Goal: Task Accomplishment & Management: Complete application form

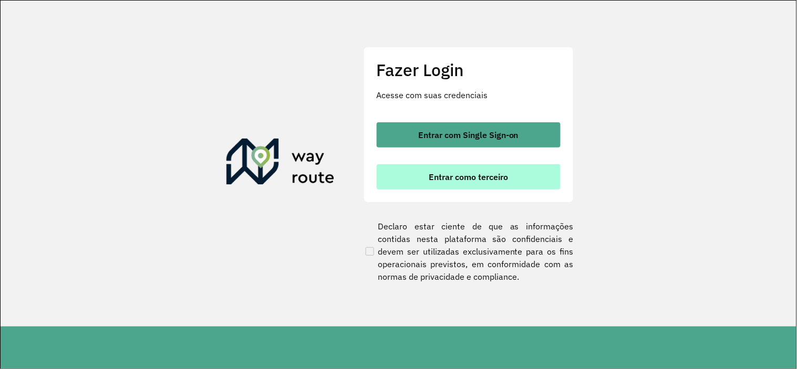
click at [446, 177] on span "Entrar como terceiro" at bounding box center [467, 177] width 79 height 8
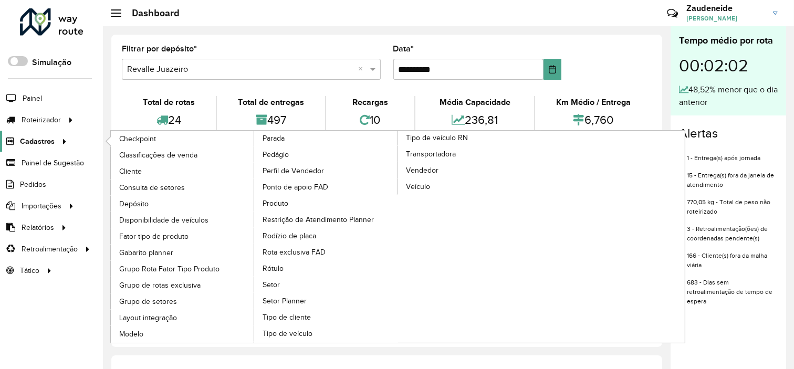
click at [59, 140] on icon at bounding box center [62, 141] width 9 height 16
click at [163, 217] on span "Disponibilidade de veículos" at bounding box center [165, 220] width 93 height 11
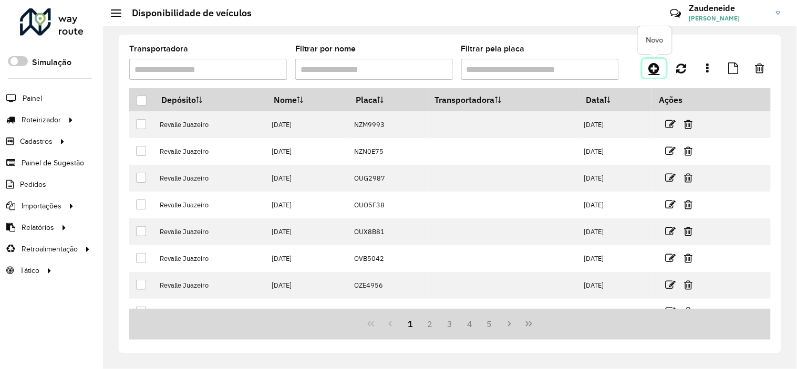
click at [650, 65] on icon at bounding box center [653, 68] width 11 height 13
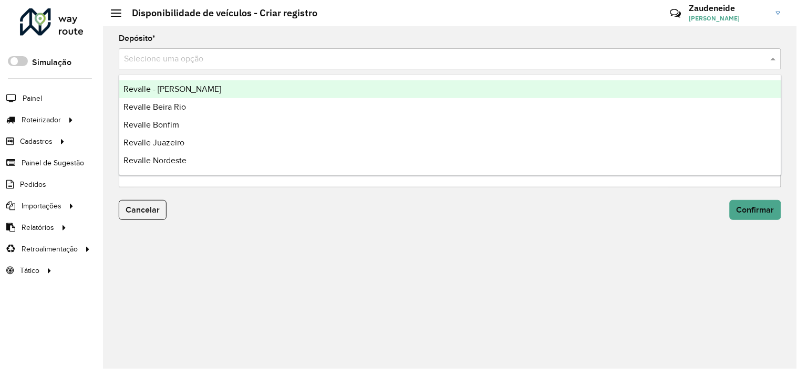
click at [172, 62] on input "text" at bounding box center [439, 59] width 631 height 13
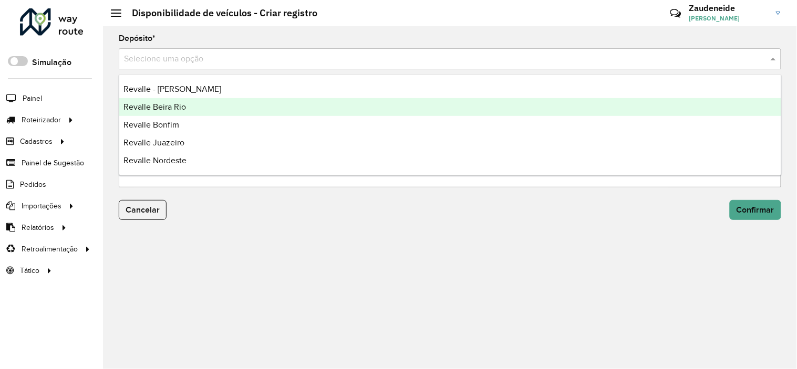
click at [172, 105] on span "Revalle Beira Rio" at bounding box center [154, 106] width 62 height 9
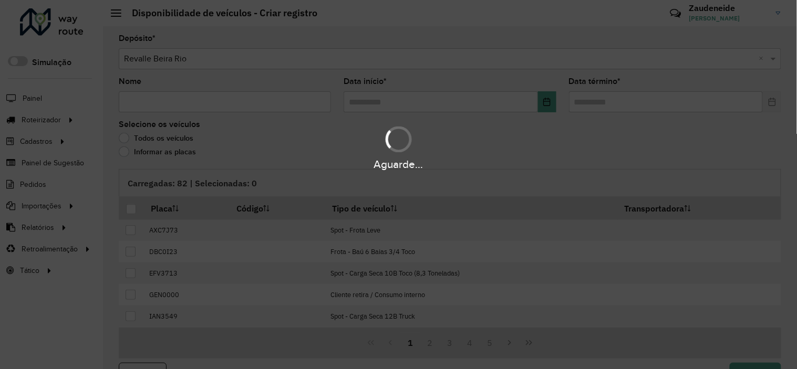
click at [206, 107] on div "Aguarde..." at bounding box center [398, 184] width 797 height 369
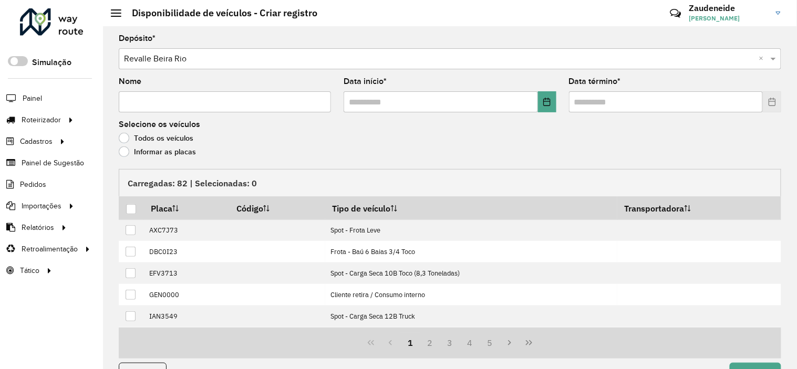
click at [206, 107] on input "Nome" at bounding box center [225, 101] width 212 height 21
type input "**********"
click at [532, 102] on input "text" at bounding box center [440, 101] width 194 height 21
click at [547, 102] on icon "Choose Date" at bounding box center [546, 102] width 7 height 8
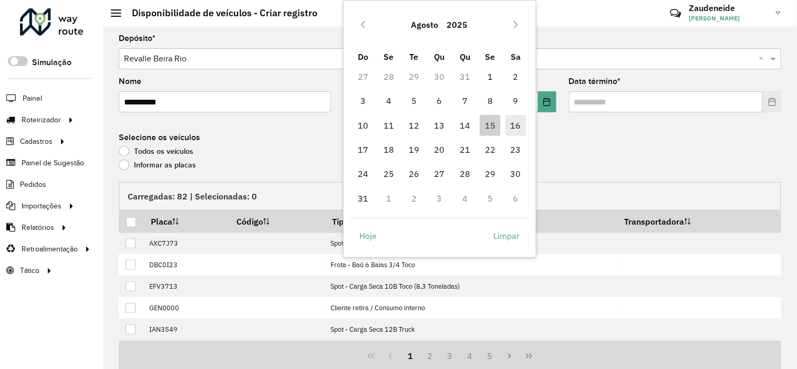
click at [517, 123] on span "16" at bounding box center [515, 125] width 21 height 21
type input "**********"
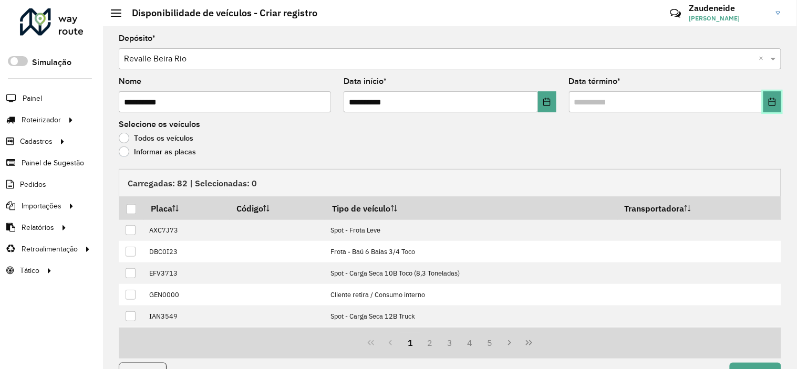
click at [774, 105] on button "Choose Date" at bounding box center [772, 101] width 18 height 21
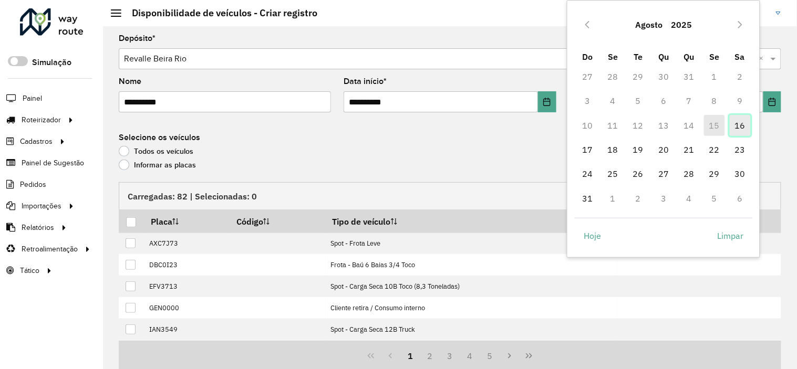
click at [739, 127] on span "16" at bounding box center [739, 125] width 21 height 21
type input "**********"
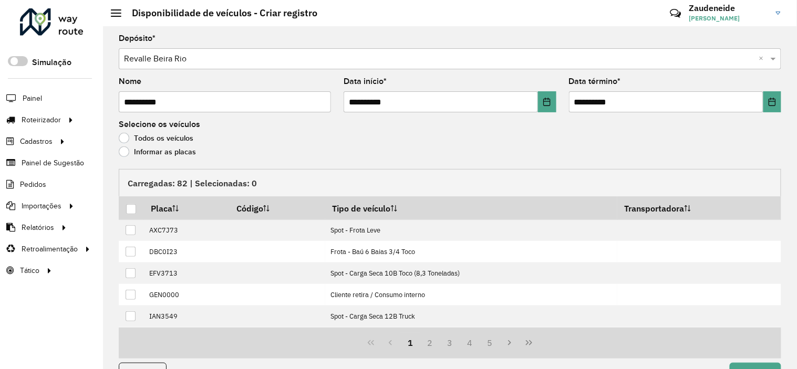
click at [146, 150] on label "Informar as placas" at bounding box center [157, 151] width 77 height 11
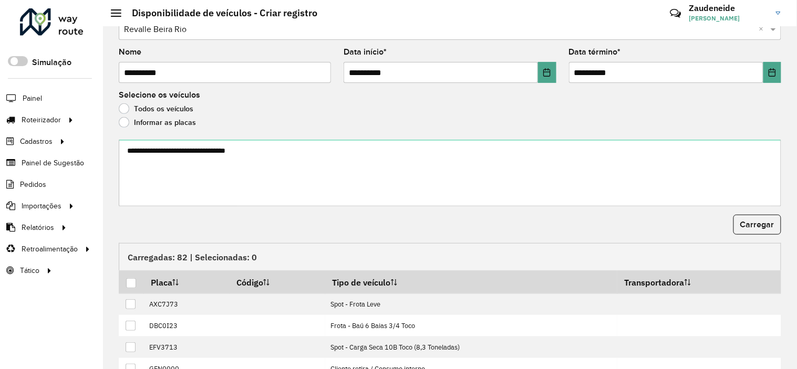
scroll to position [58, 0]
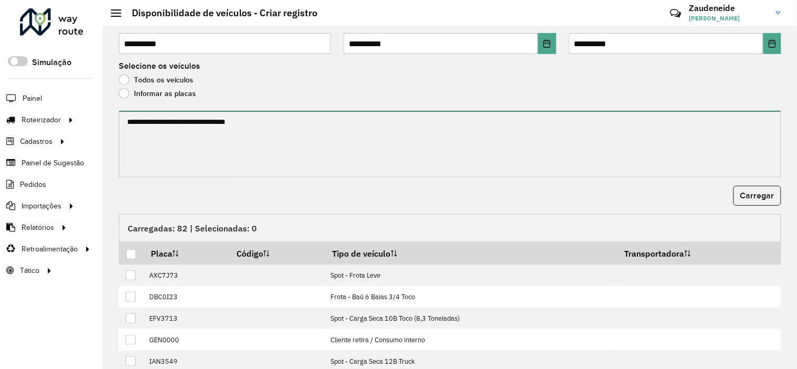
click at [140, 139] on textarea at bounding box center [450, 144] width 662 height 67
paste textarea "******* ******* ******* ******* ******* ******* ******* ******* ******* *******…"
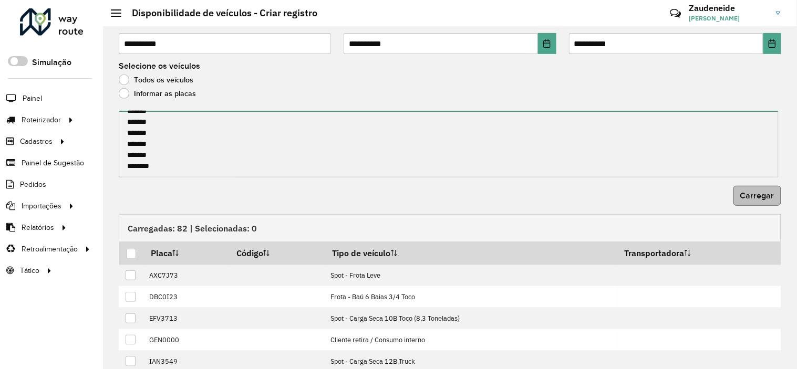
type textarea "******* ******* ******* ******* ******* ******* ******* ******* ******* *******…"
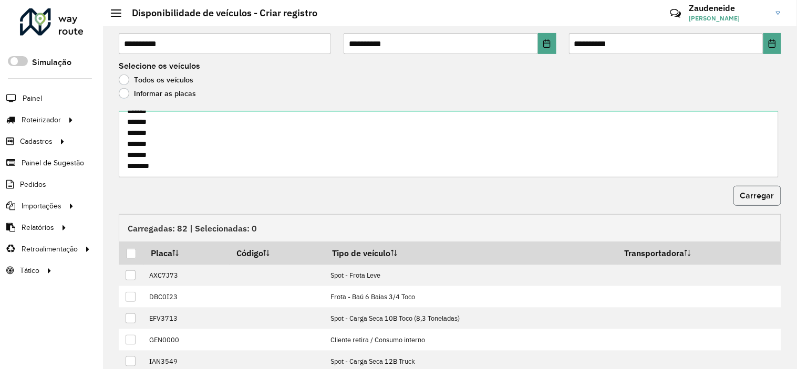
click at [755, 203] on button "Carregar" at bounding box center [757, 196] width 48 height 20
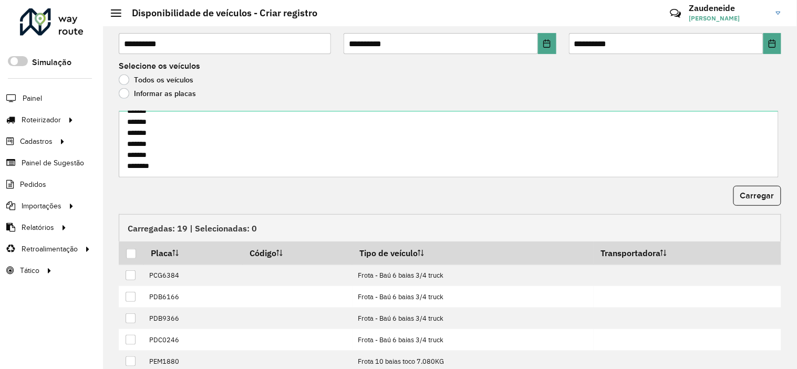
scroll to position [165, 0]
click at [134, 253] on div at bounding box center [131, 254] width 10 height 10
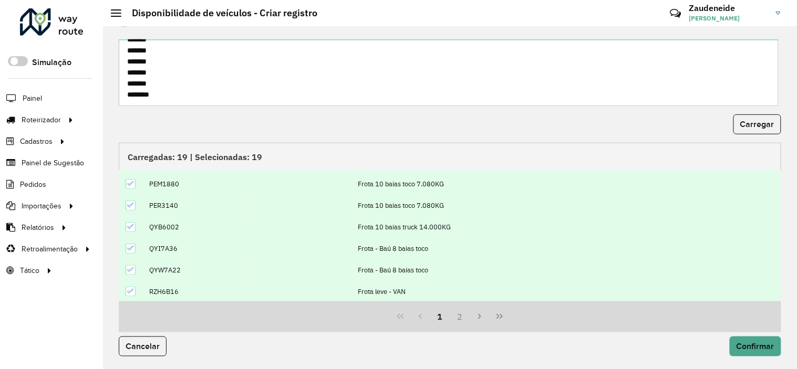
scroll to position [108, 0]
click at [749, 348] on span "Confirmar" at bounding box center [755, 346] width 38 height 9
